Goal: Task Accomplishment & Management: Use online tool/utility

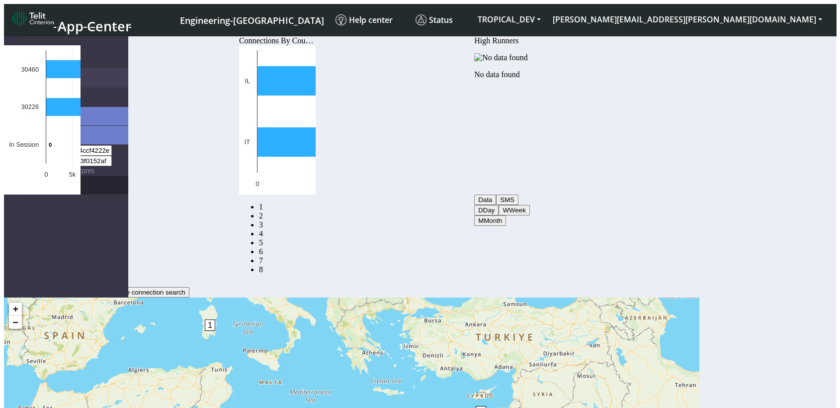
click at [60, 176] on link "eUICCs" at bounding box center [76, 185] width 104 height 19
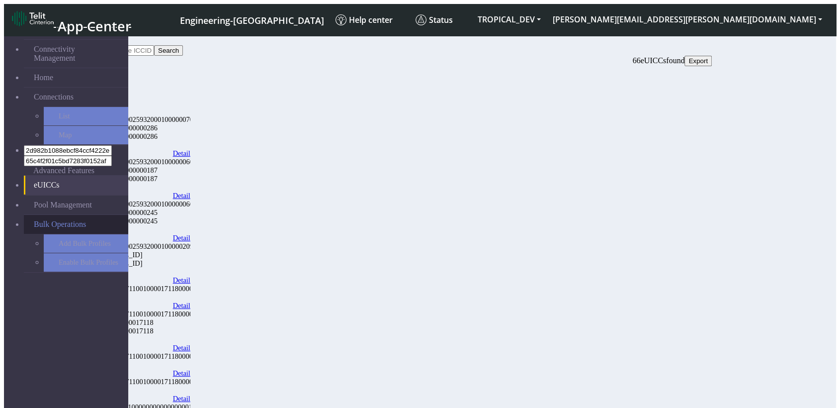
click at [66, 220] on span "Bulk Operations" at bounding box center [60, 224] width 52 height 9
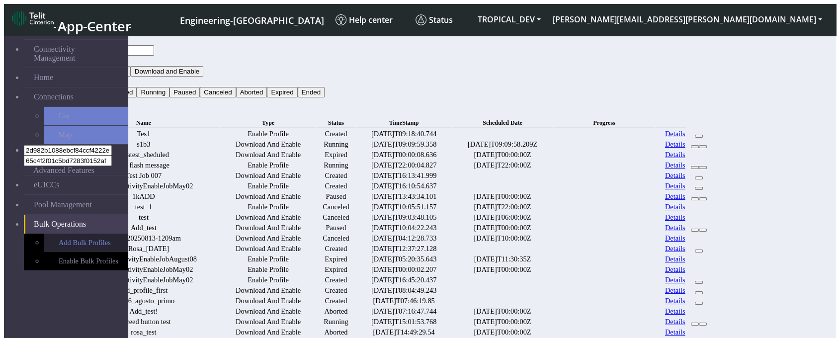
click at [98, 234] on link "Add Bulk Profiles" at bounding box center [86, 243] width 85 height 18
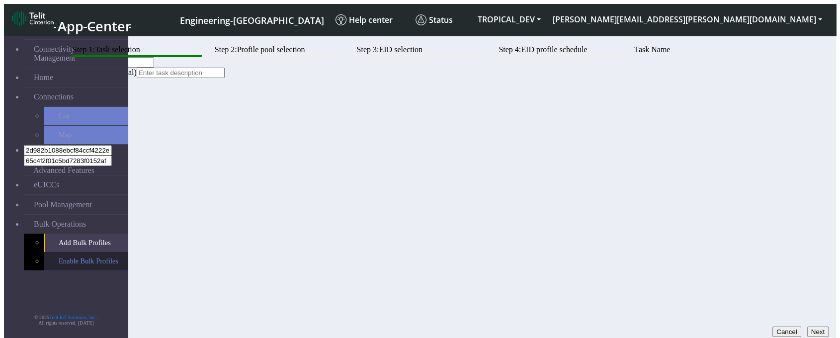
click at [71, 252] on link "Enable Bulk Profiles" at bounding box center [86, 261] width 85 height 18
click at [811, 327] on button "Next" at bounding box center [817, 332] width 21 height 10
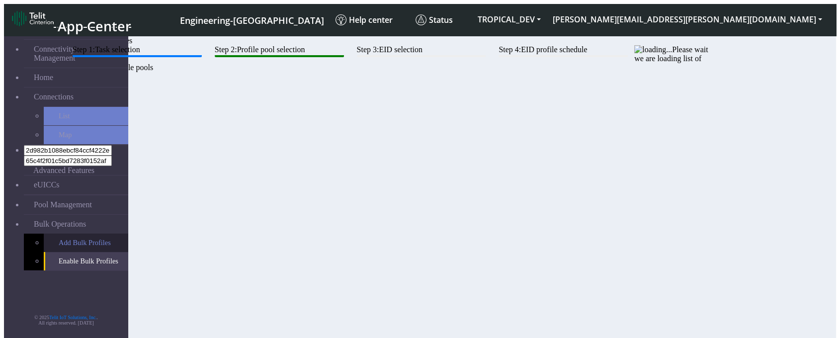
click at [69, 234] on link "Add Bulk Profiles" at bounding box center [86, 243] width 85 height 18
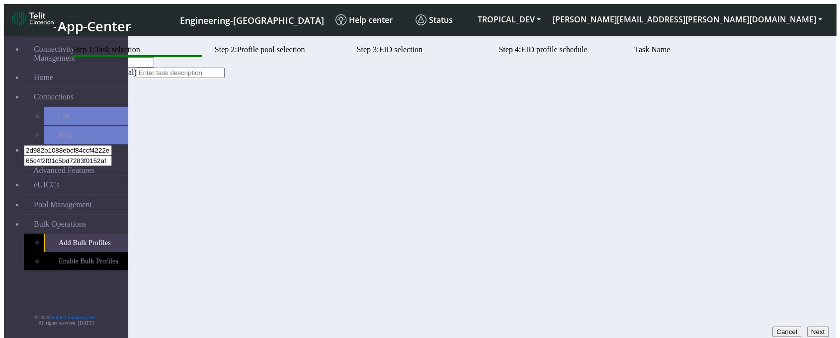
click at [811, 327] on button "Next" at bounding box center [817, 332] width 21 height 10
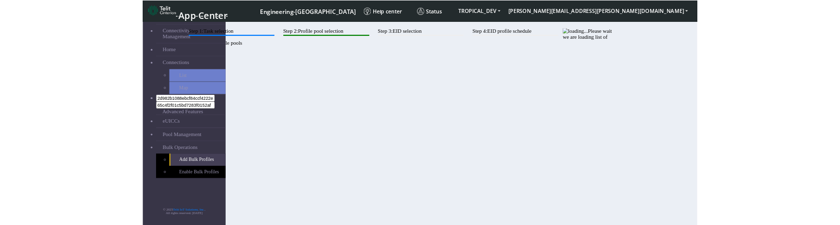
scroll to position [3, 0]
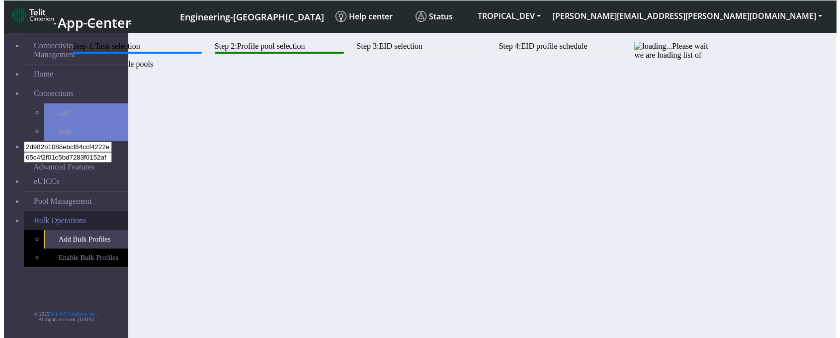
click at [57, 216] on span "Bulk Operations" at bounding box center [60, 220] width 52 height 9
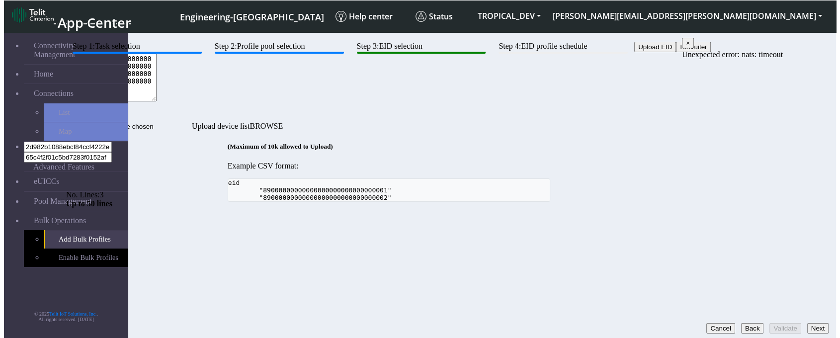
click at [440, 202] on div "Step 1: Task selection Step 2: Profile pool selection Step 3: EID selection Ste…" at bounding box center [389, 122] width 646 height 160
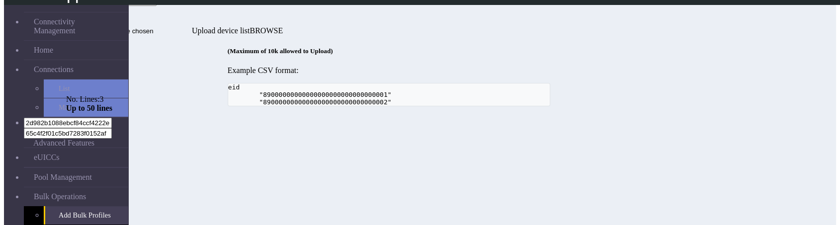
scroll to position [88, 0]
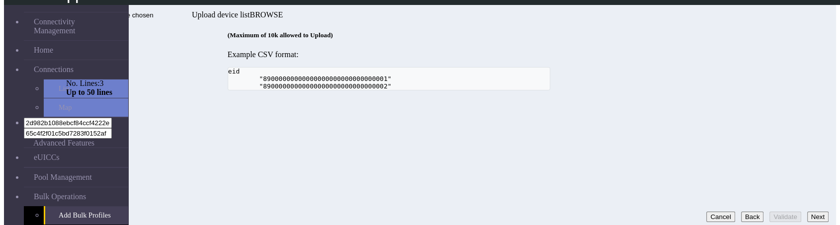
click at [809, 212] on button "Next" at bounding box center [817, 217] width 21 height 10
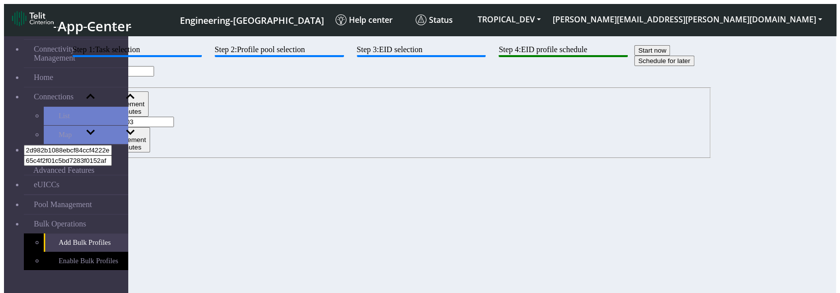
click at [103, 86] on img "button" at bounding box center [86, 82] width 33 height 8
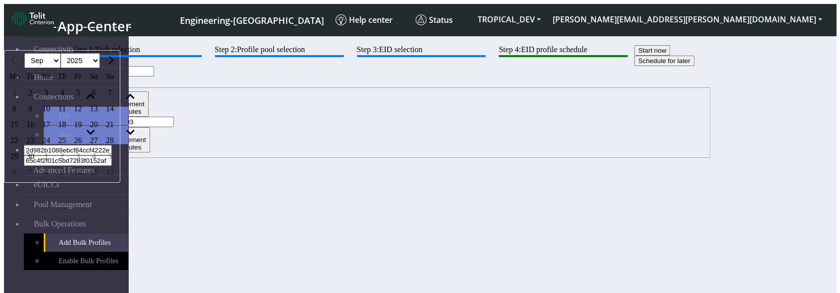
click at [634, 56] on button "Start now" at bounding box center [652, 50] width 36 height 10
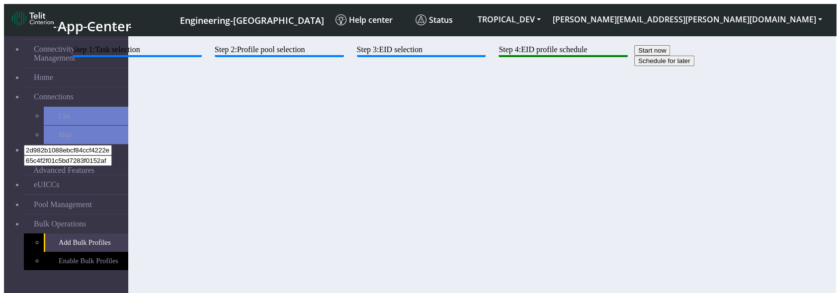
click at [426, 66] on div "Step 1: Task selection Step 2: Profile pool selection Step 3: EID selection Ste…" at bounding box center [389, 55] width 646 height 21
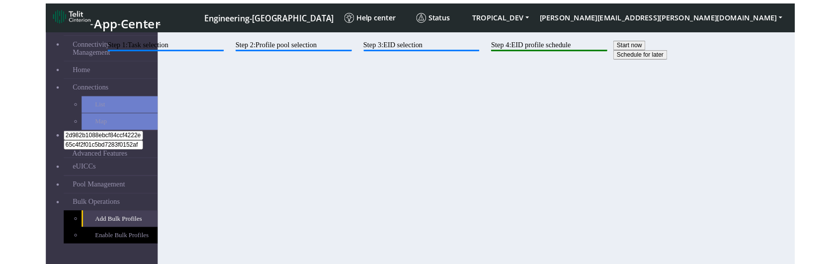
scroll to position [20, 0]
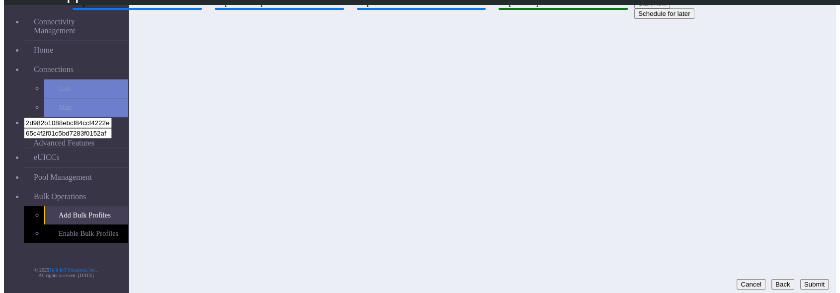
click at [806, 279] on button "Submit" at bounding box center [815, 284] width 28 height 10
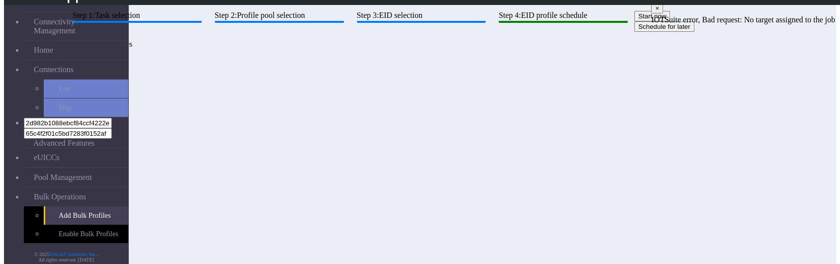
scroll to position [0, 0]
